Goal: Find specific page/section: Find specific page/section

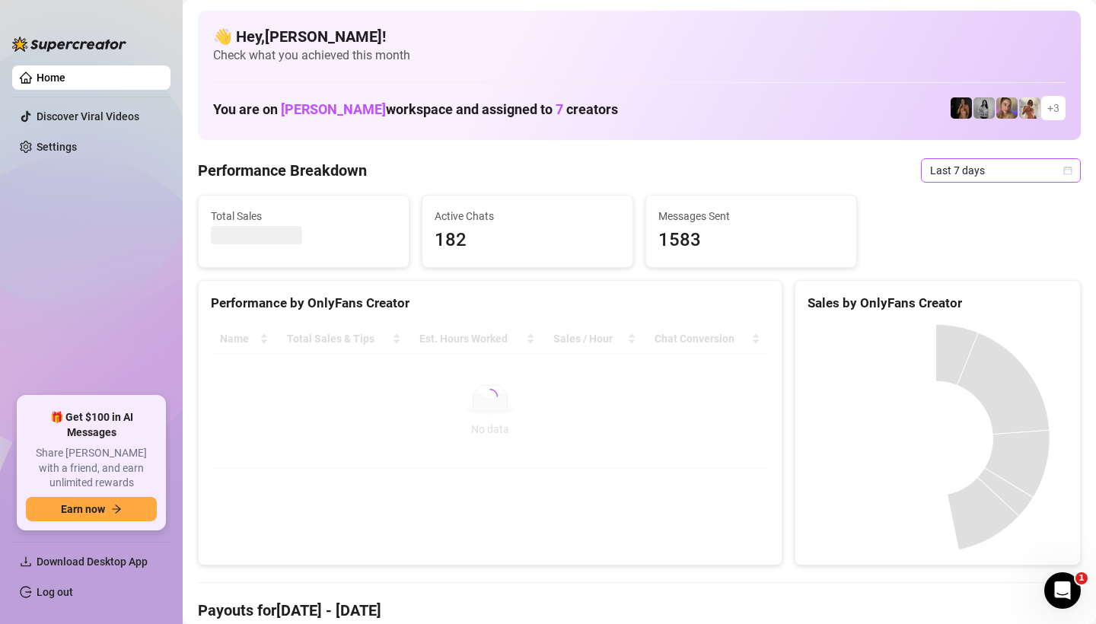
click at [1064, 169] on icon "calendar" at bounding box center [1068, 170] width 8 height 8
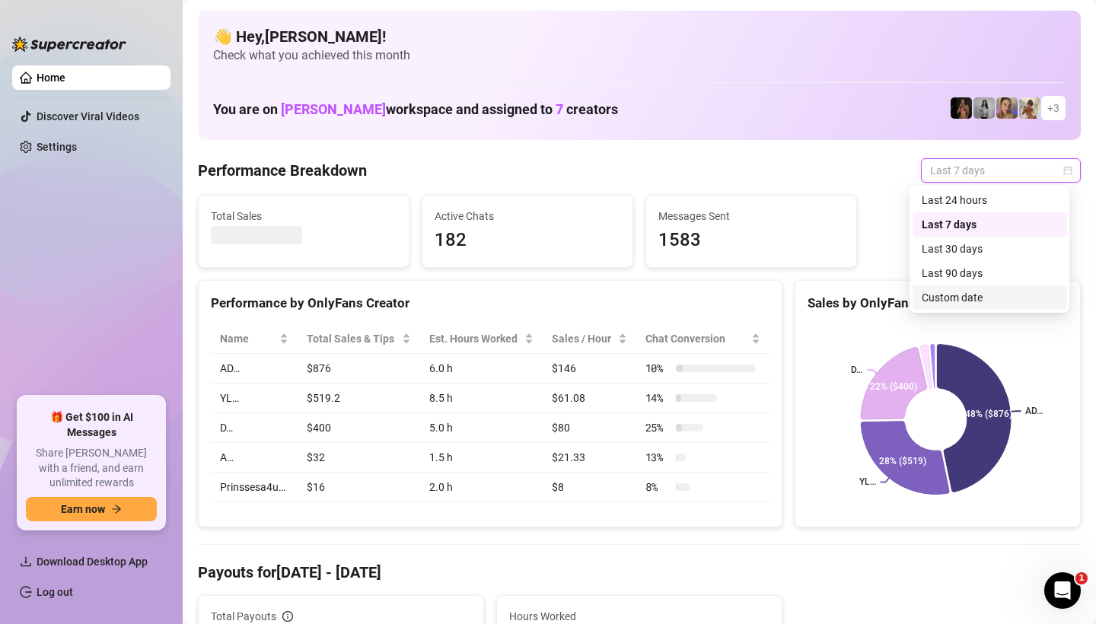
click at [948, 298] on div "Custom date" at bounding box center [990, 297] width 136 height 17
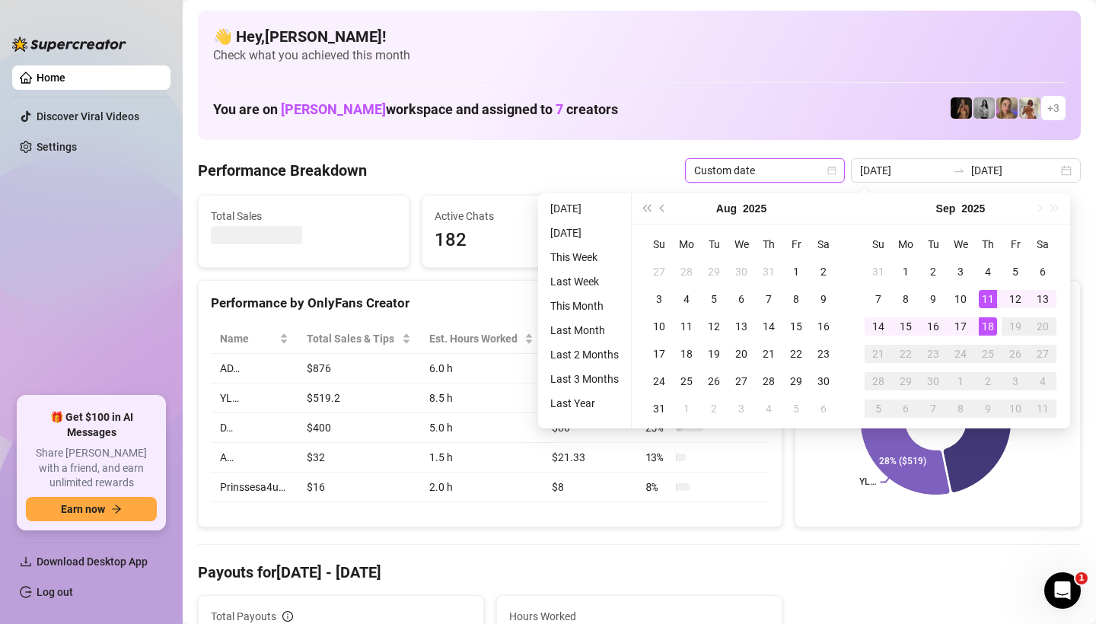
click at [860, 109] on div "You are on [PERSON_NAME] workspace and assigned to 7 creators + 3" at bounding box center [639, 108] width 853 height 33
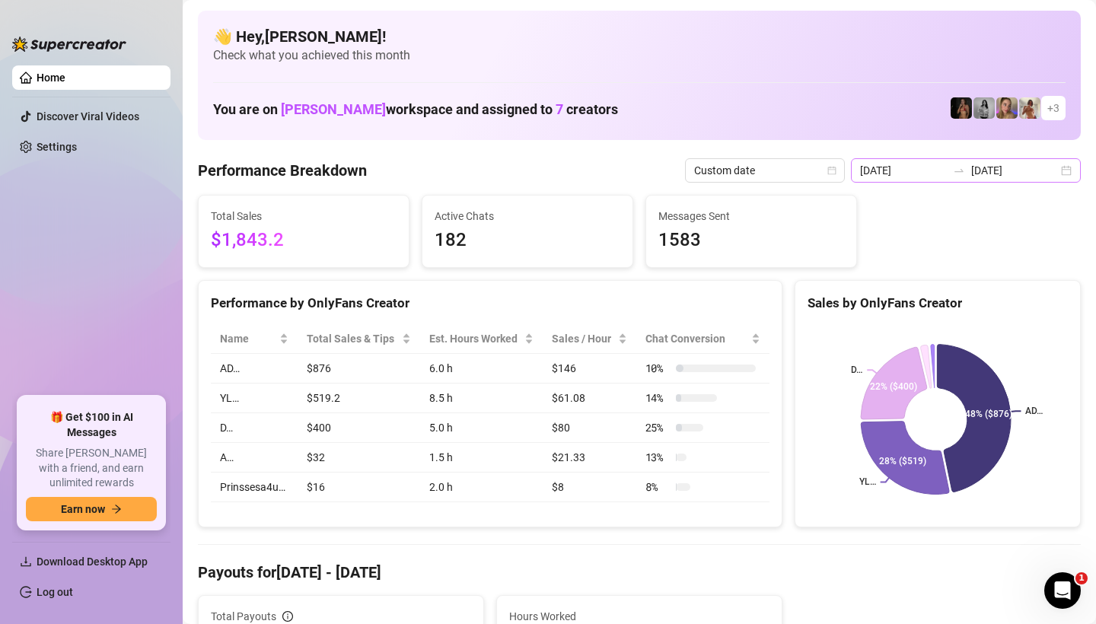
click at [1054, 167] on div "[DATE] [DATE]" at bounding box center [966, 170] width 230 height 24
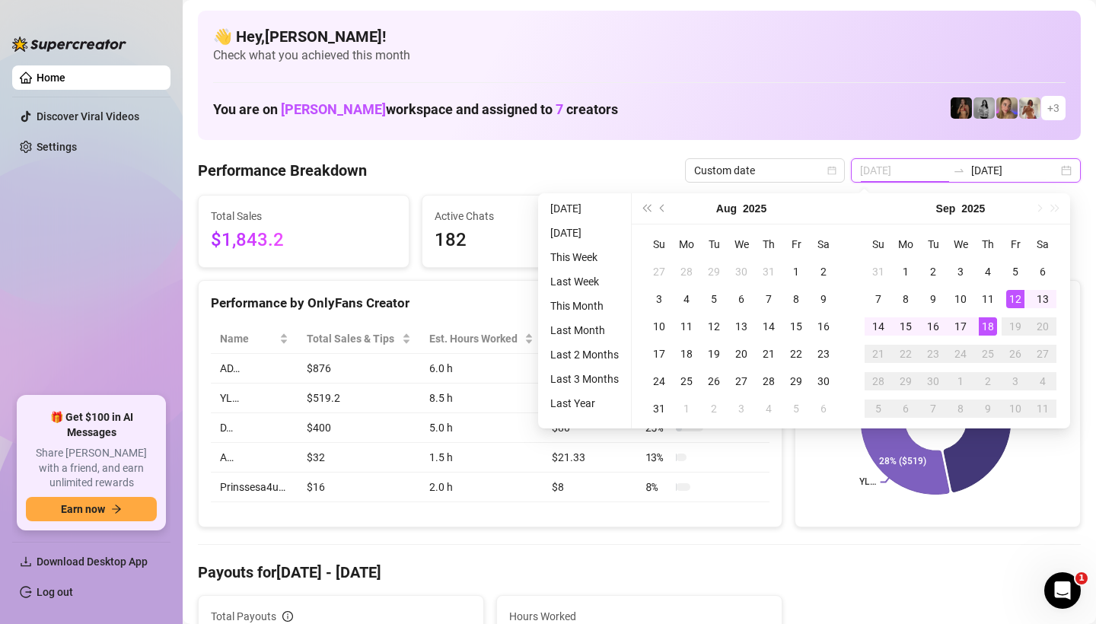
type input "[DATE]"
click at [1051, 170] on div "[DATE] [DATE]" at bounding box center [966, 170] width 230 height 24
click at [866, 65] on div "👋 Hey, [PERSON_NAME] ! Check what you achieved this month You are on [PERSON_NA…" at bounding box center [639, 75] width 883 height 129
